Goal: Transaction & Acquisition: Subscribe to service/newsletter

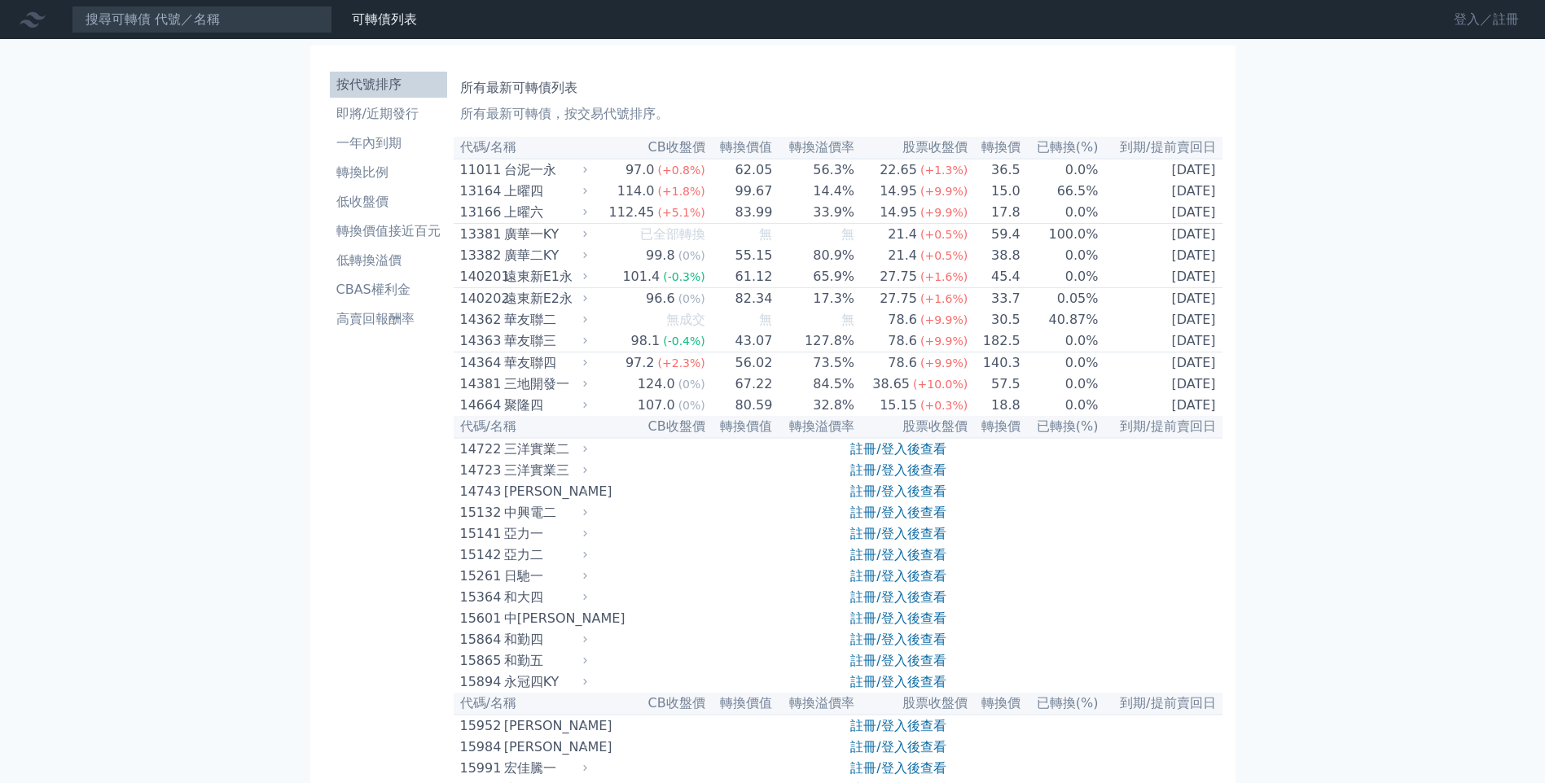
click at [1467, 17] on link "登入／註冊" at bounding box center [1486, 20] width 91 height 26
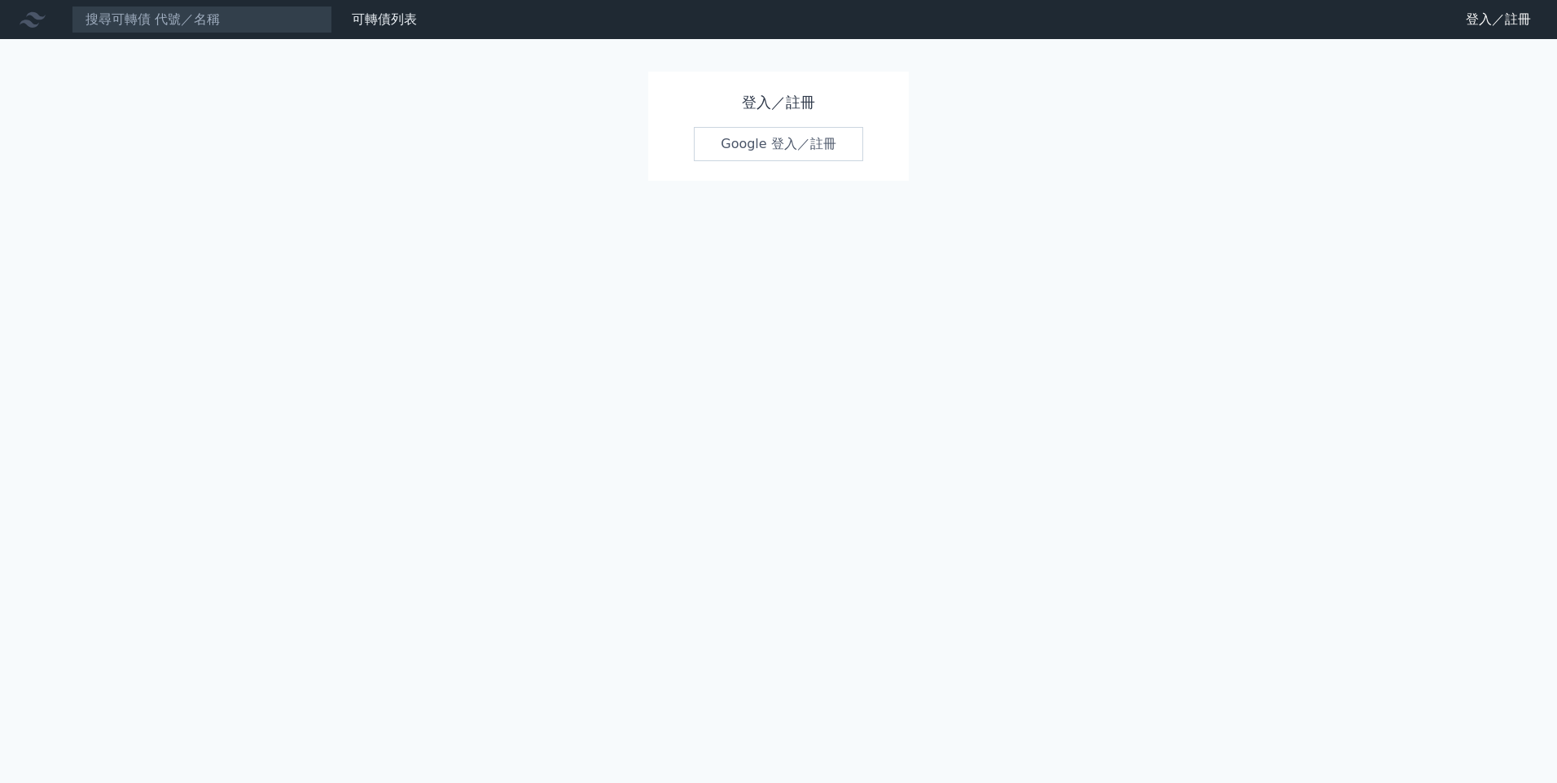
click at [797, 156] on link "Google 登入／註冊" at bounding box center [778, 144] width 169 height 34
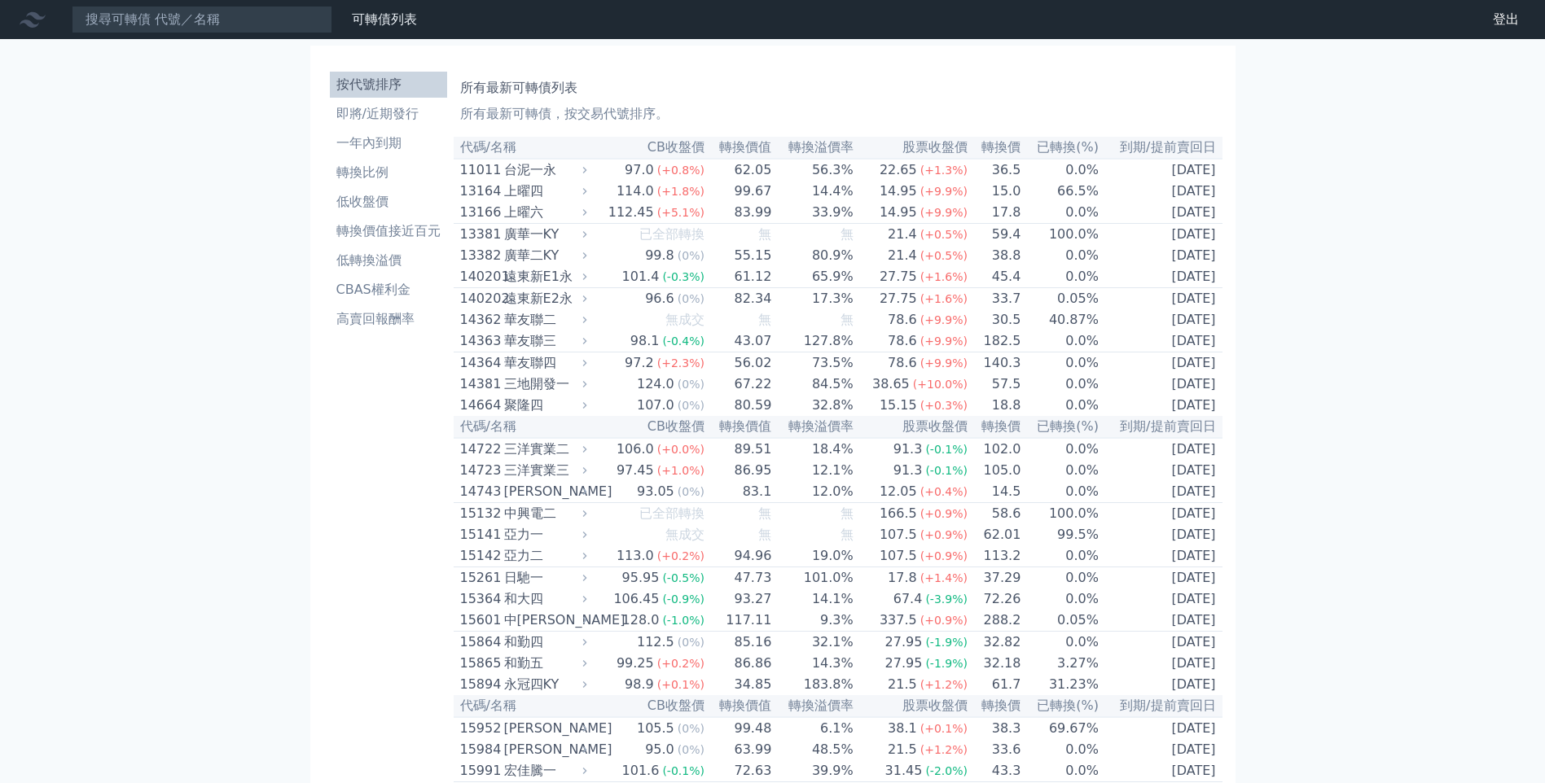
click at [516, 169] on div "台泥一永" at bounding box center [544, 170] width 80 height 20
